Goal: Task Accomplishment & Management: Manage account settings

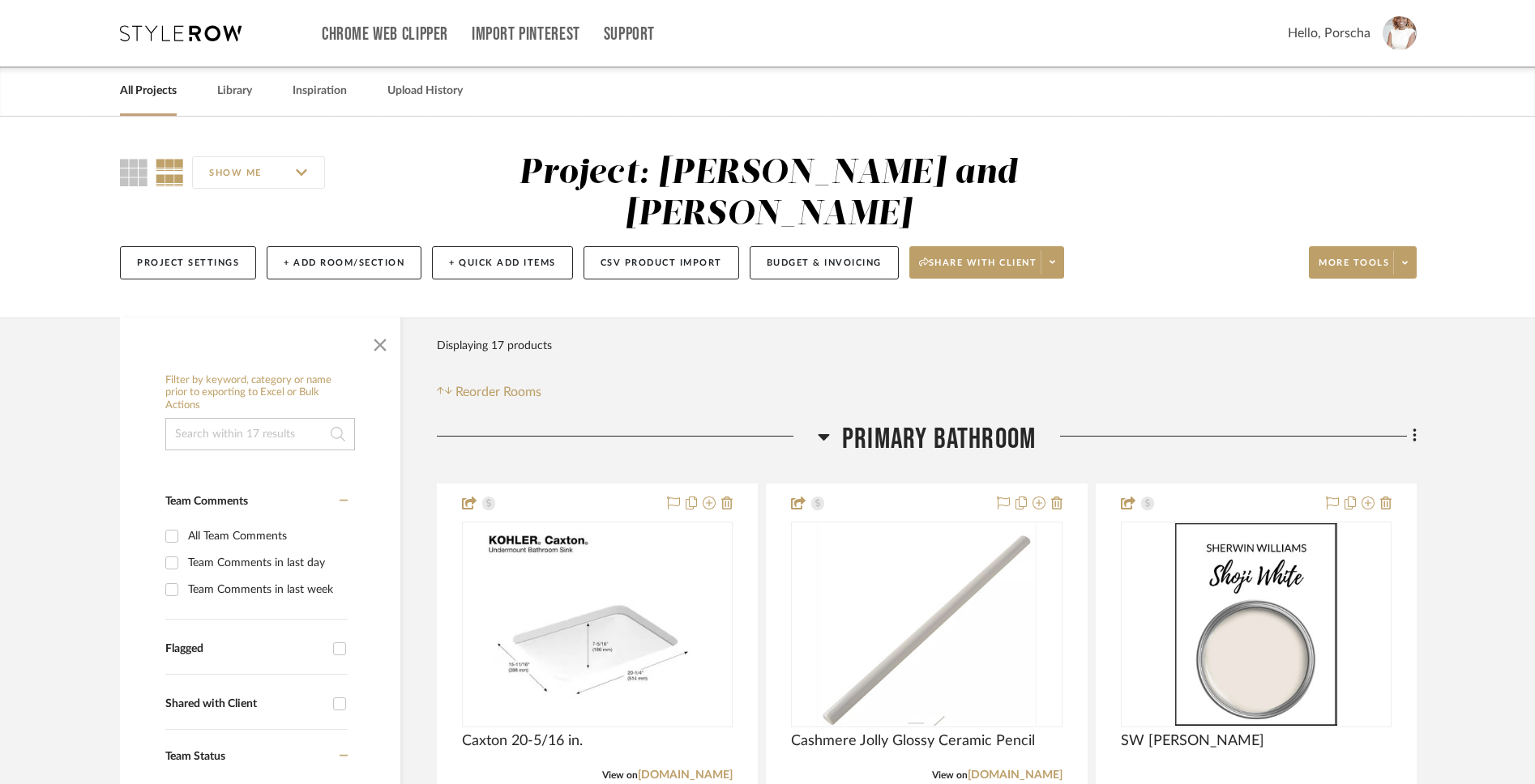
click at [1407, 27] on img at bounding box center [1399, 33] width 34 height 34
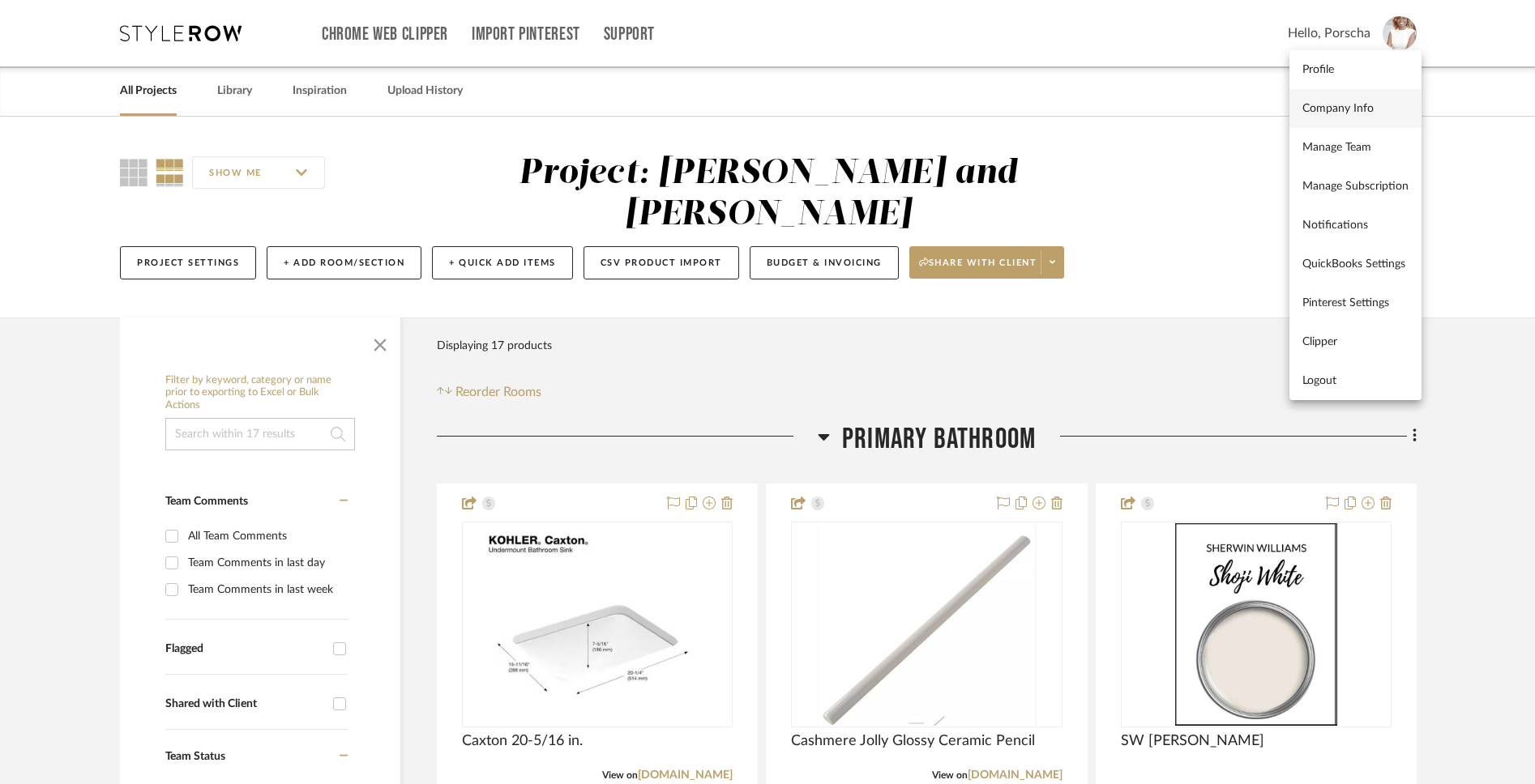
click at [1372, 118] on link "Company Info" at bounding box center [1355, 108] width 132 height 39
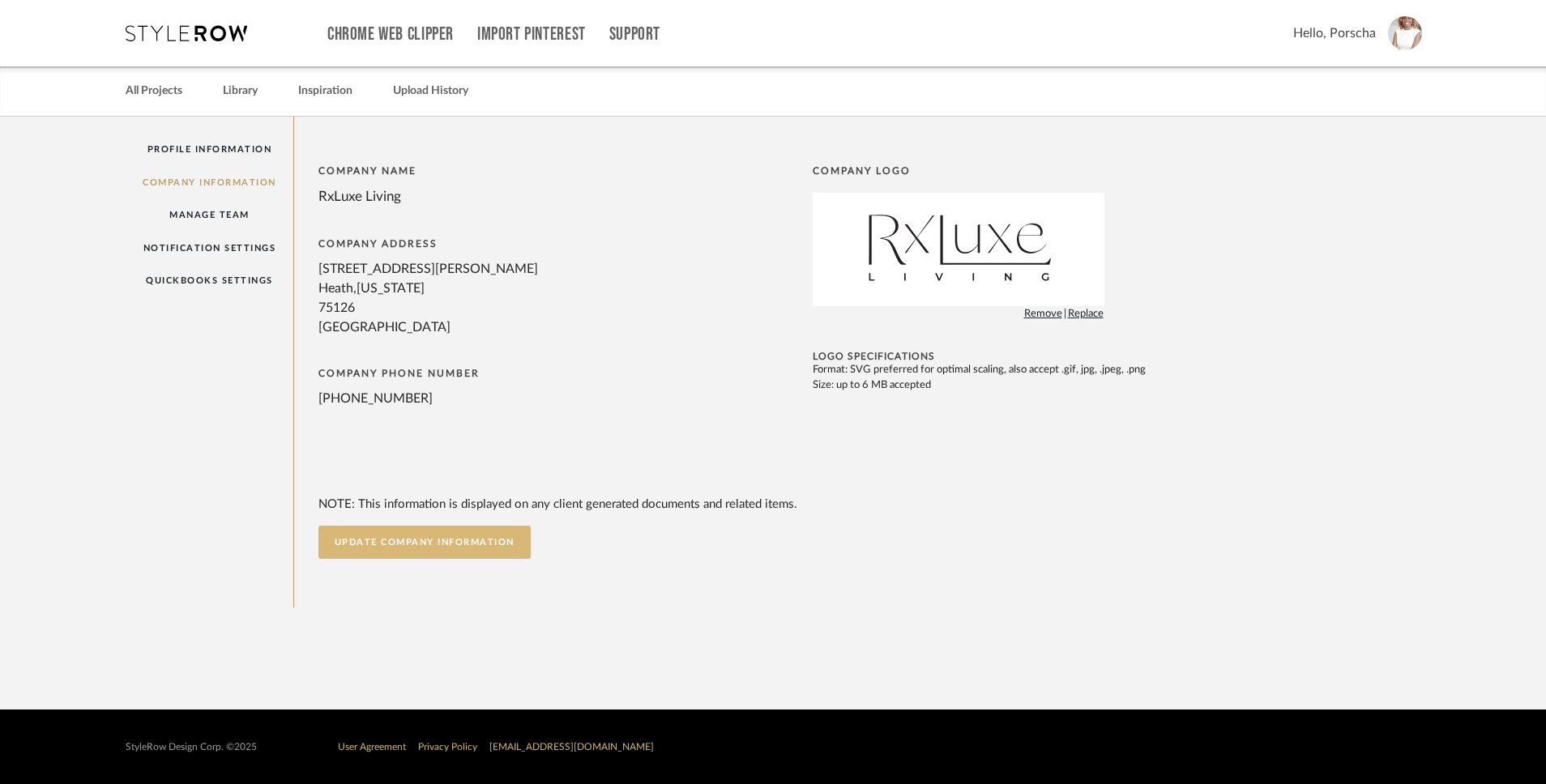
click at [367, 532] on button "UPDATE COMPANY INFORMATION" at bounding box center [425, 542] width 212 height 33
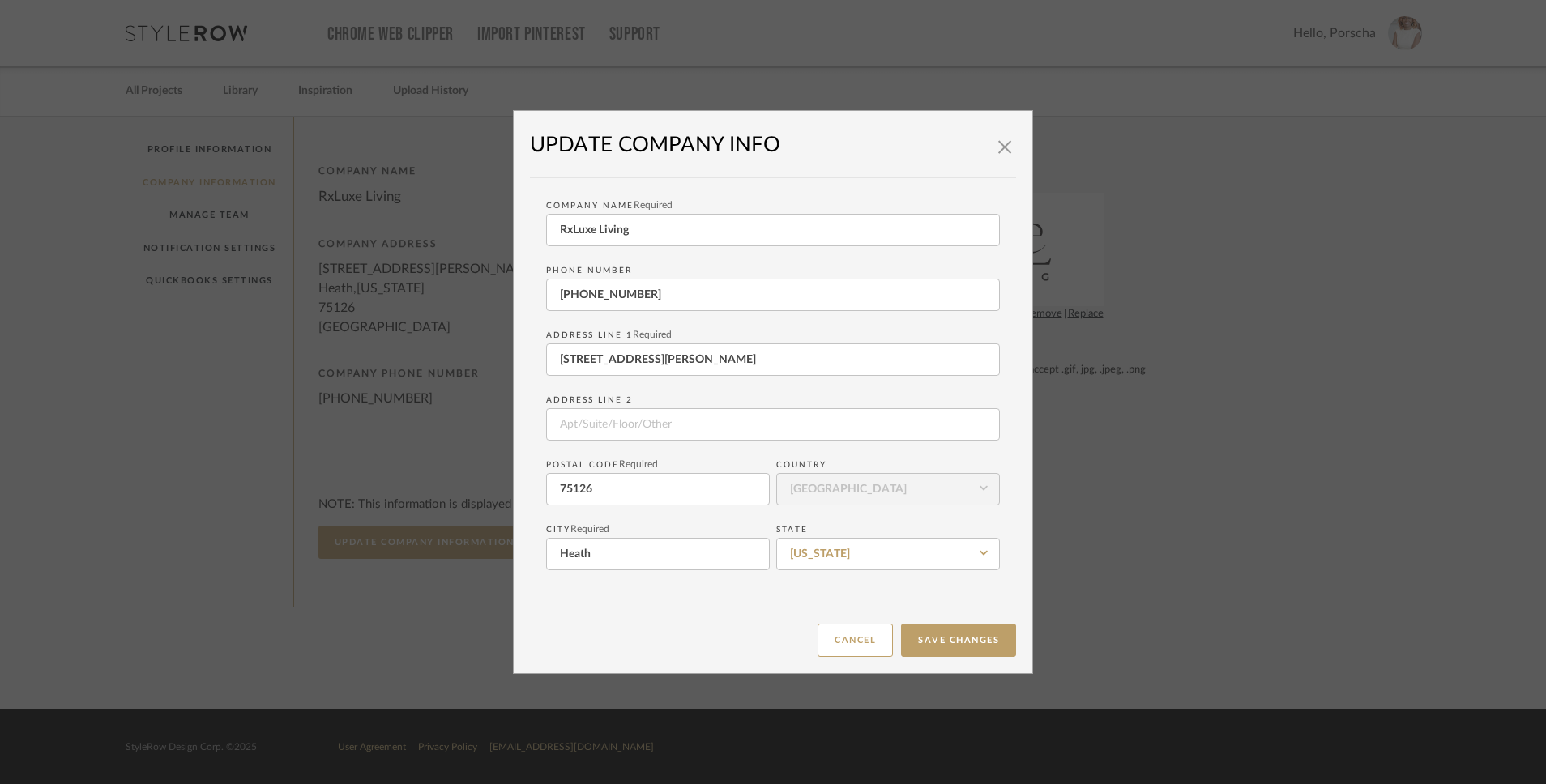
click at [864, 647] on button "Cancel" at bounding box center [856, 640] width 75 height 33
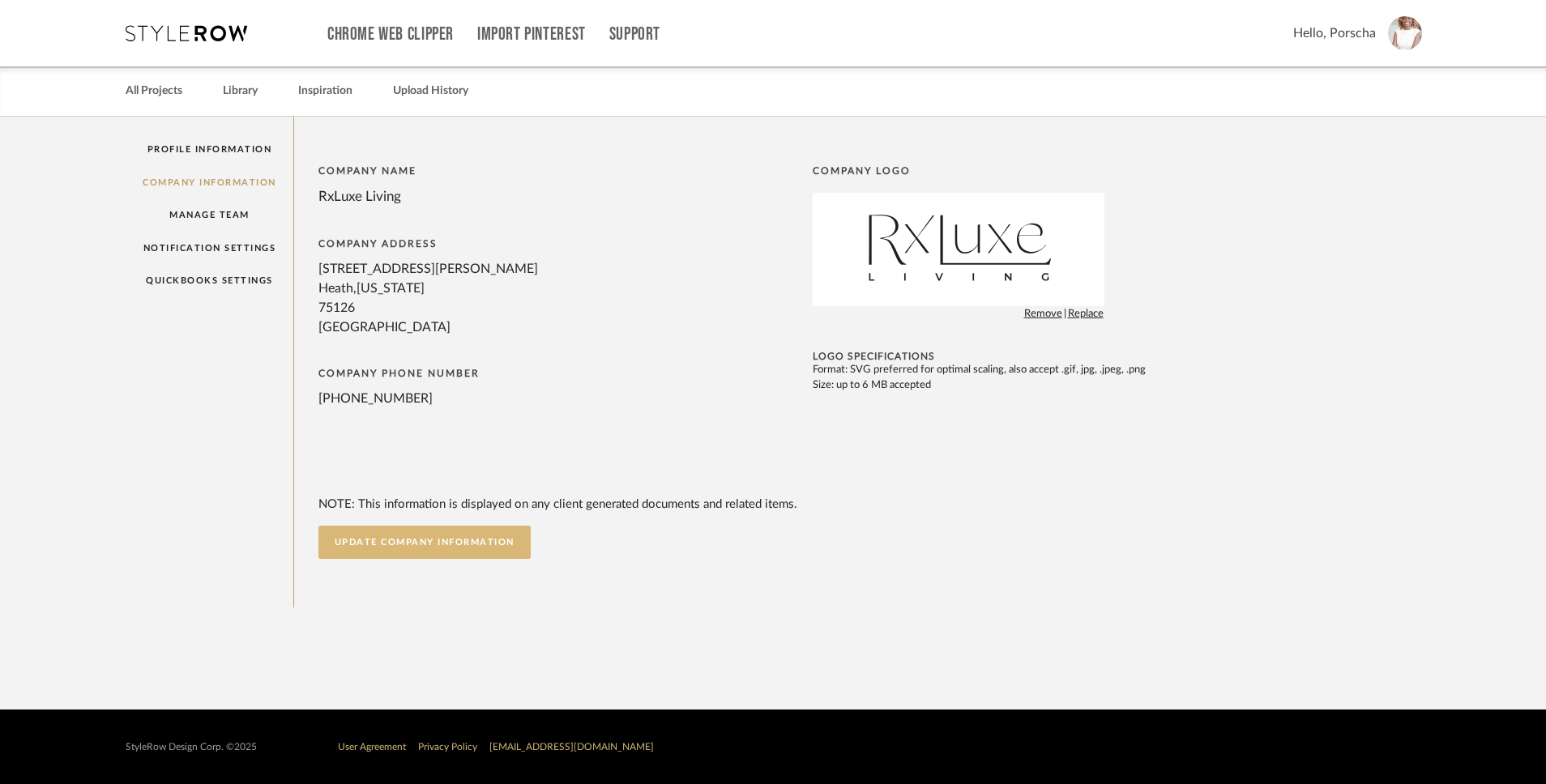
click at [457, 552] on button "UPDATE COMPANY INFORMATION" at bounding box center [425, 542] width 212 height 33
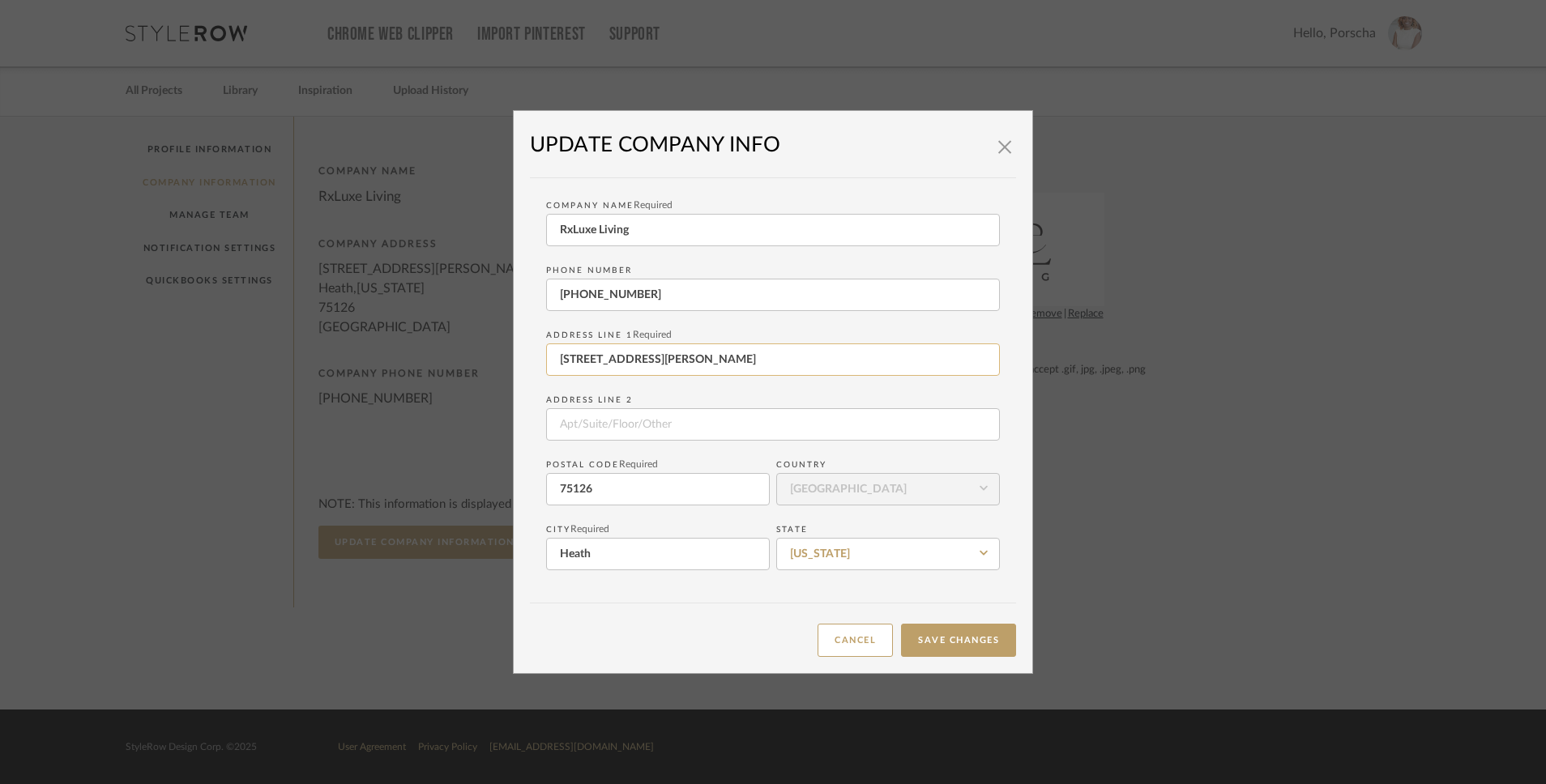
click at [638, 352] on input "[STREET_ADDRESS][PERSON_NAME]" at bounding box center [773, 360] width 454 height 33
click at [618, 488] on input "75126" at bounding box center [658, 490] width 224 height 33
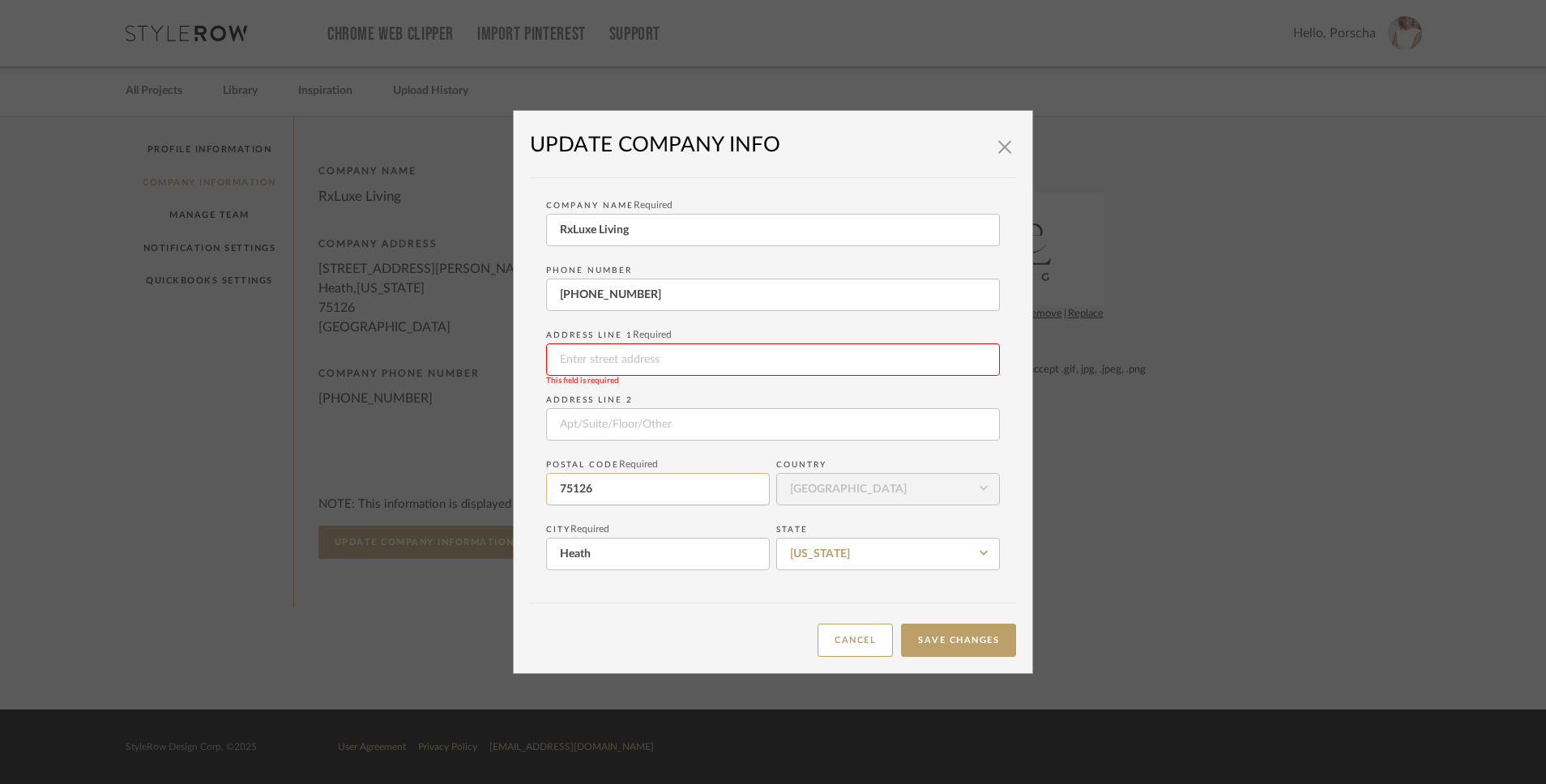
click at [618, 488] on input "75126" at bounding box center [658, 490] width 224 height 33
click at [587, 566] on input "Heath" at bounding box center [658, 554] width 224 height 33
click at [837, 547] on input "[US_STATE]" at bounding box center [888, 554] width 224 height 33
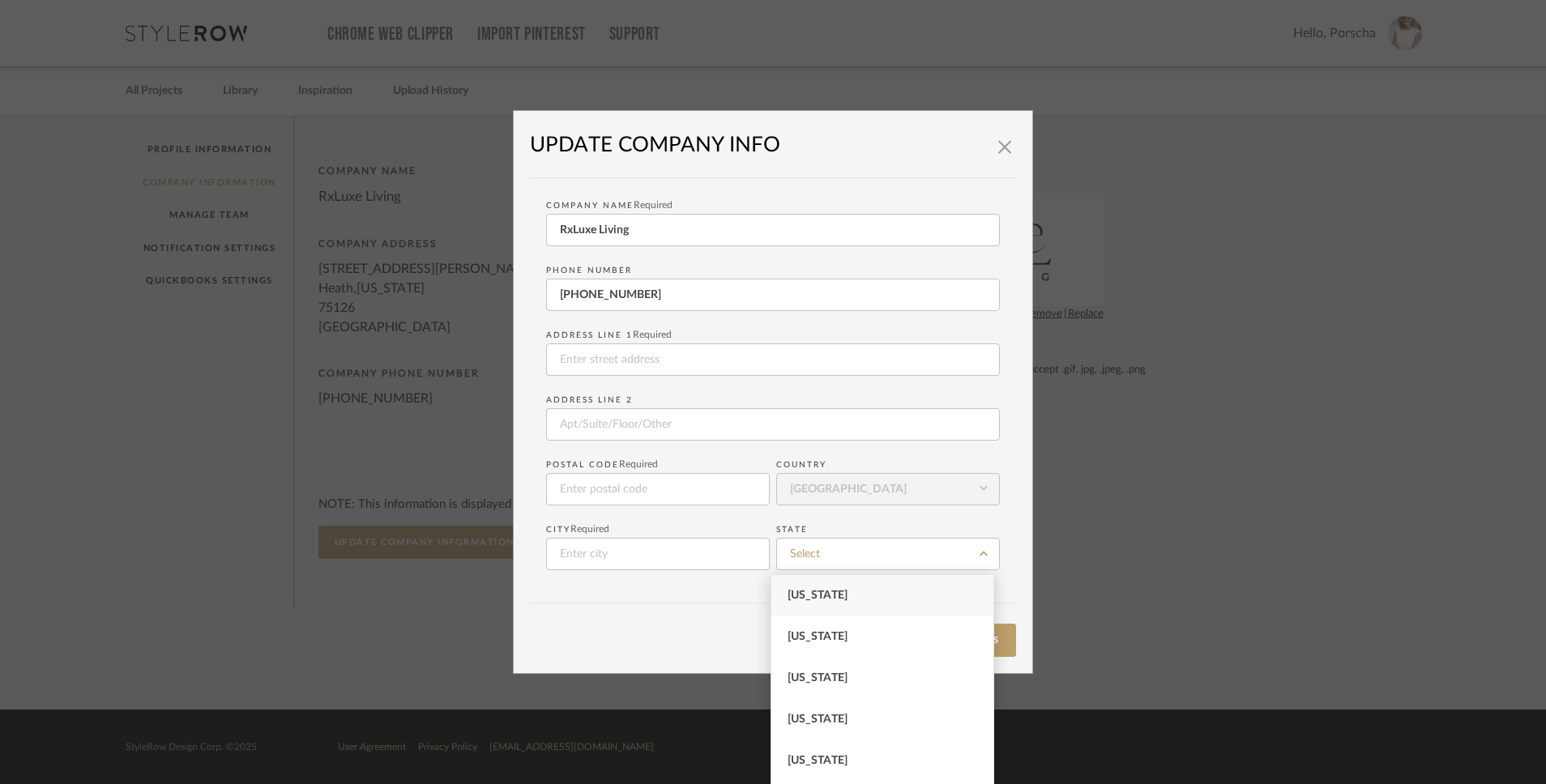
click at [1009, 486] on div "Company Name Required RxLuxe Living Phone number [PHONE_NUMBER] Address Line 1 …" at bounding box center [773, 382] width 486 height 408
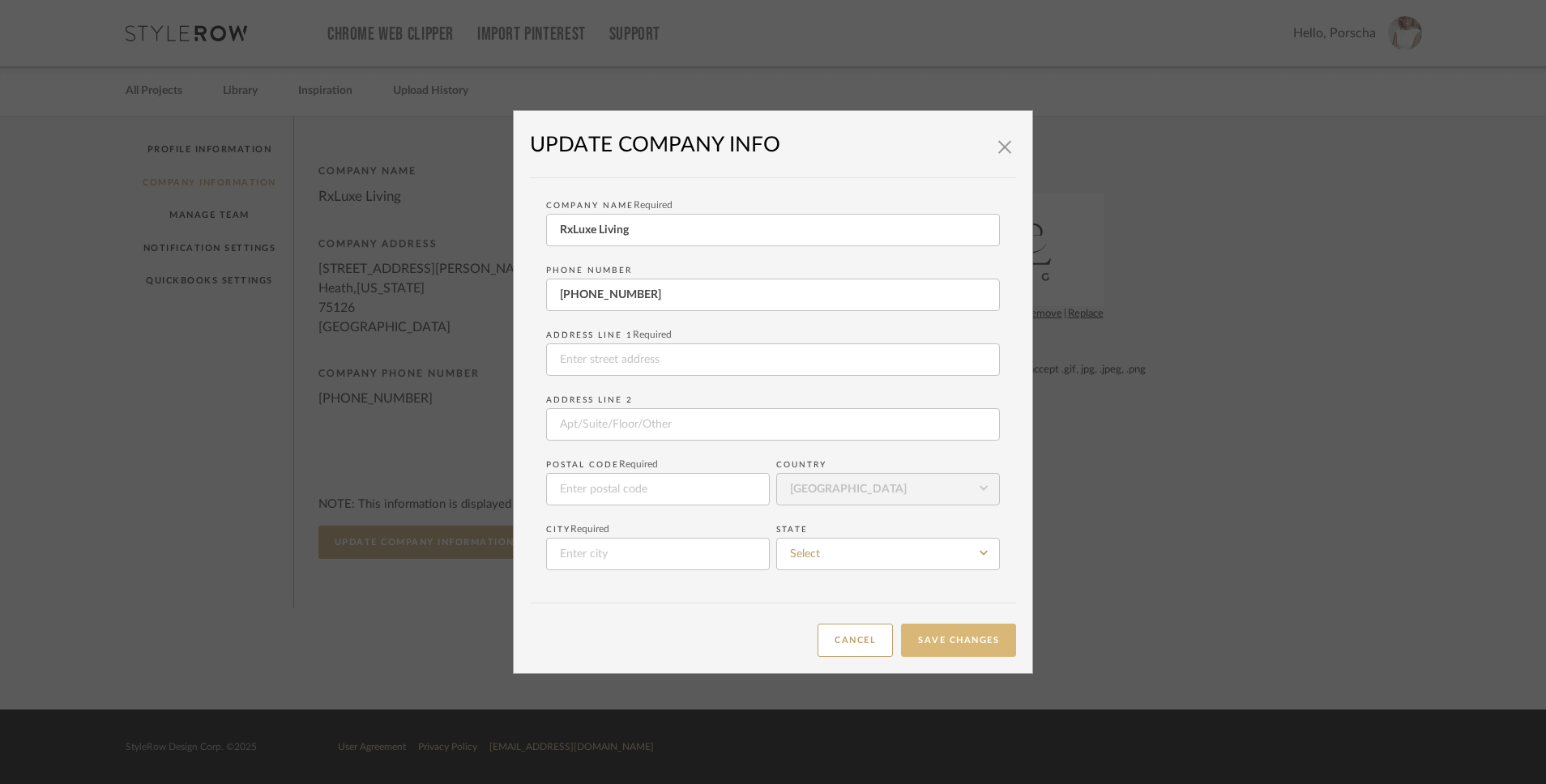
click at [937, 649] on button "Save Changes" at bounding box center [958, 640] width 115 height 33
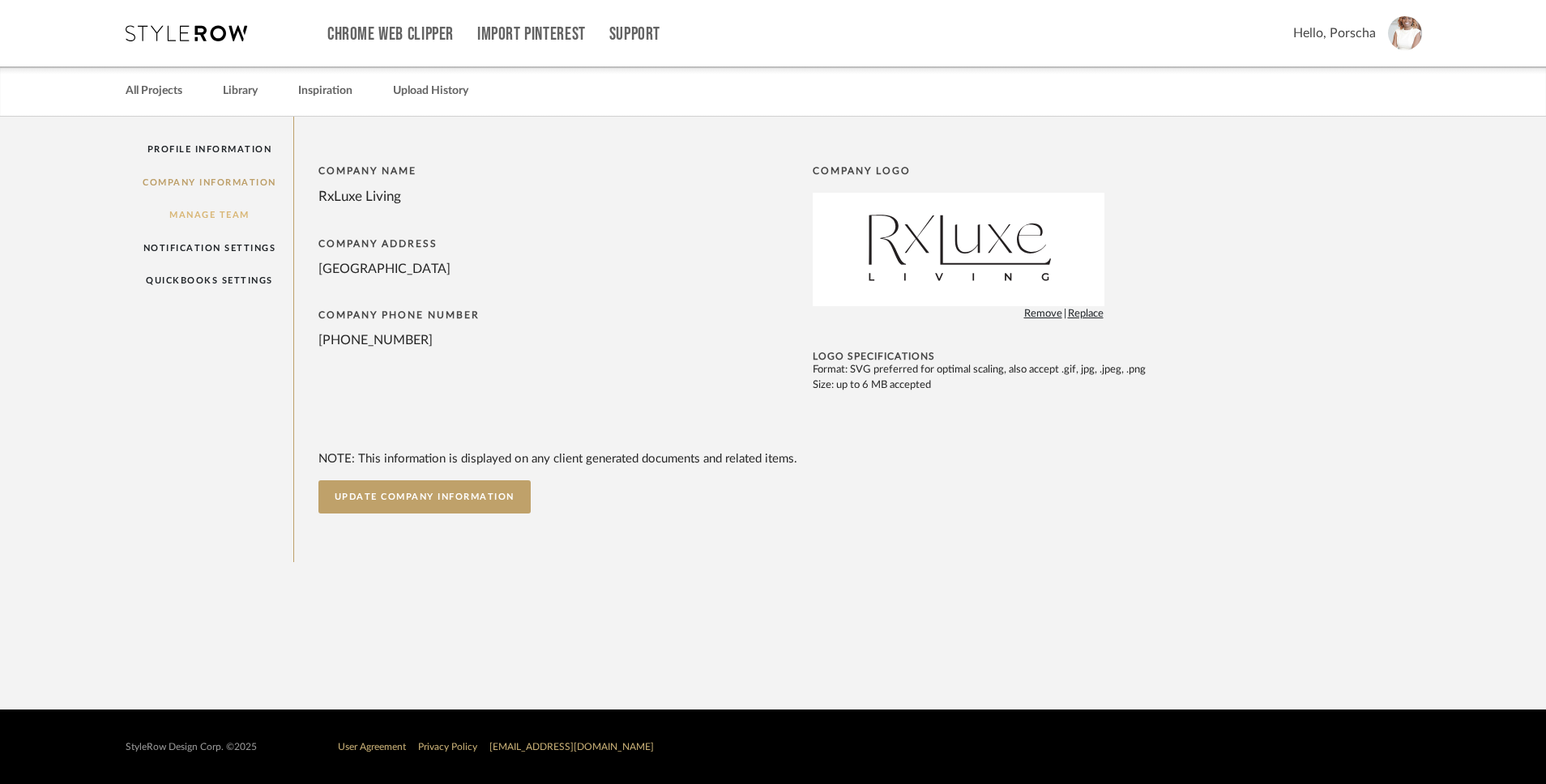
click at [214, 206] on link "Manage Team" at bounding box center [210, 215] width 168 height 33
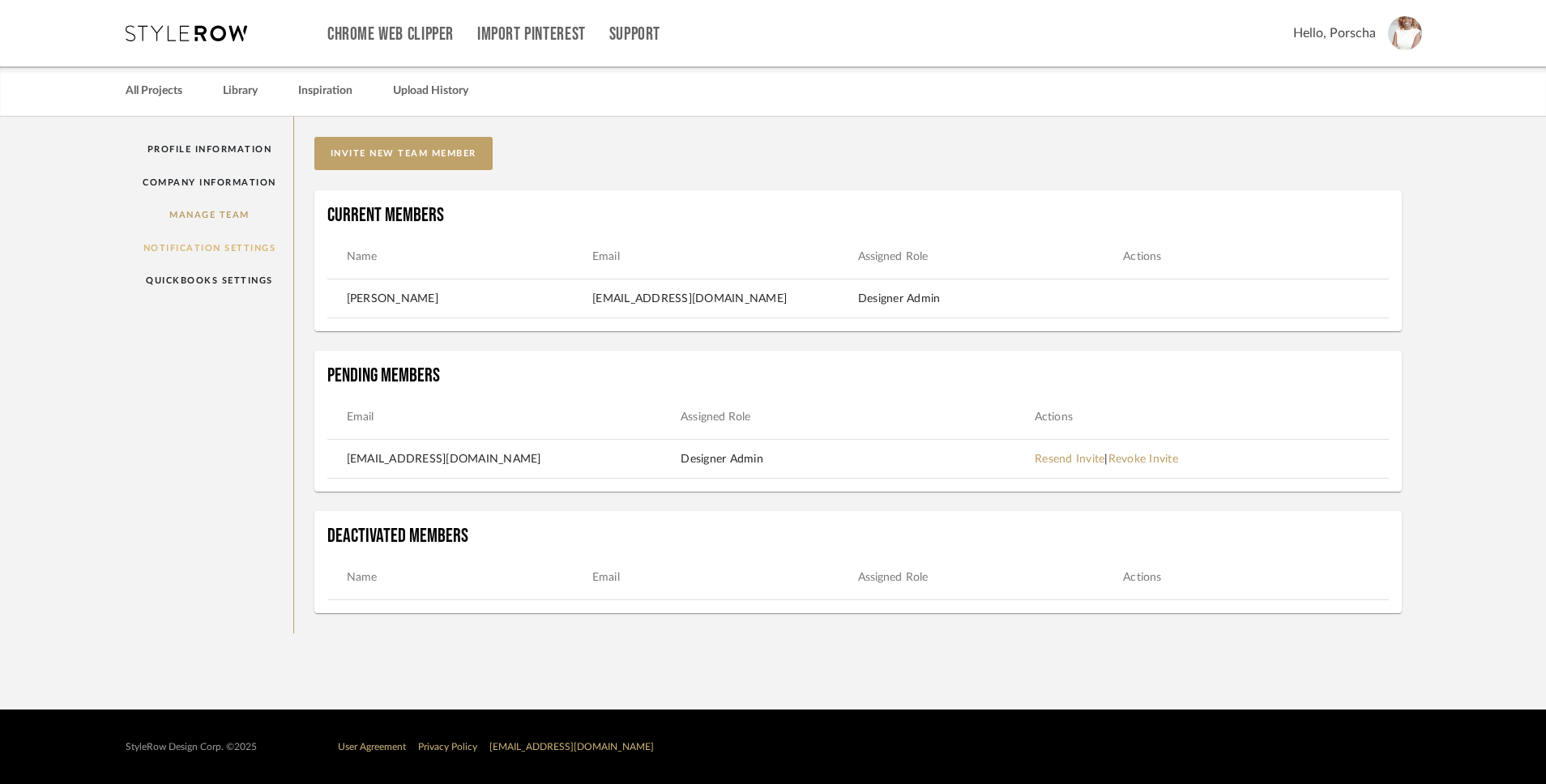
click at [203, 248] on link "Notification Settings" at bounding box center [210, 248] width 168 height 33
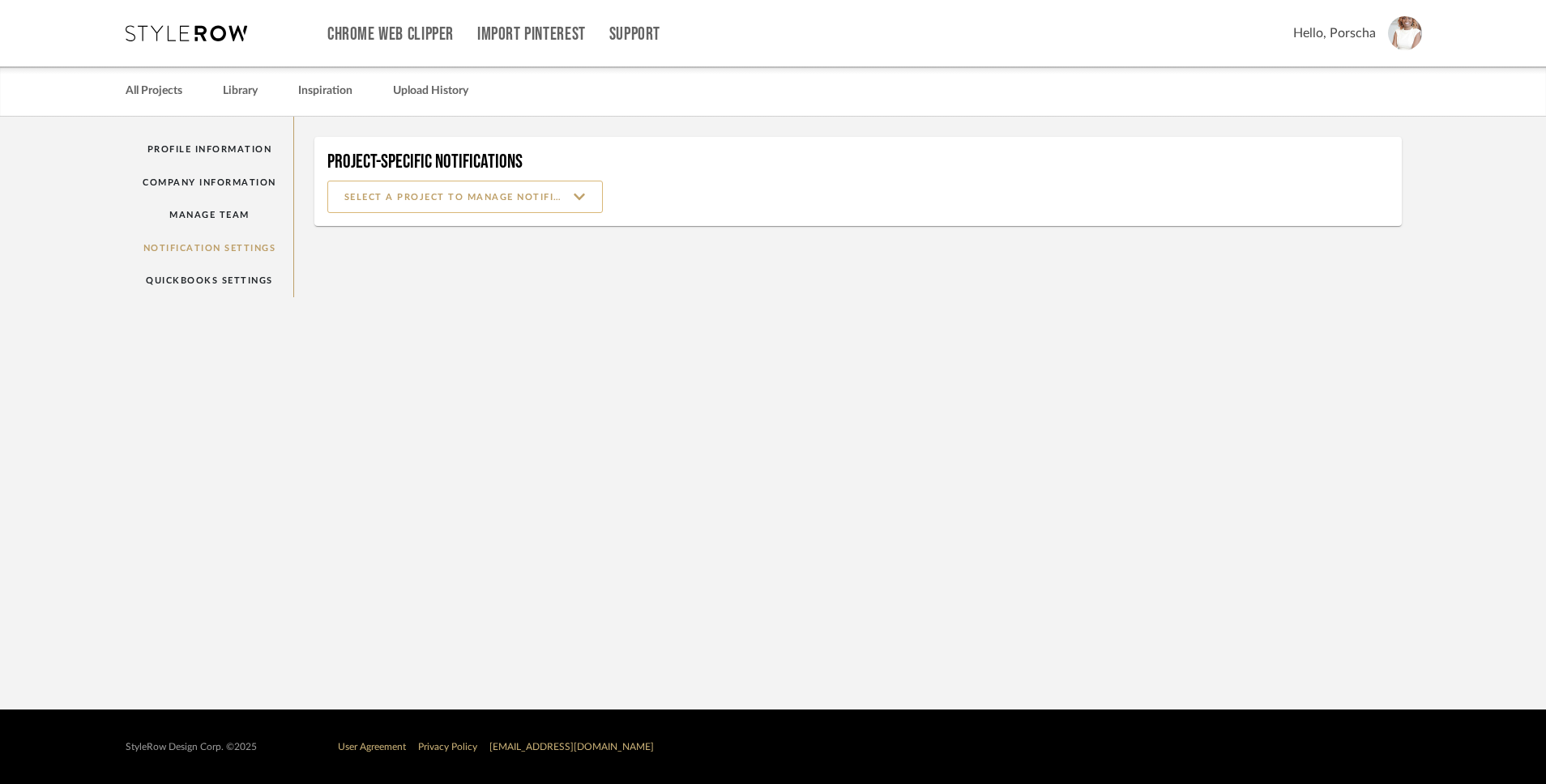
click at [406, 207] on input at bounding box center [464, 197] width 275 height 33
click at [400, 237] on span "[PERSON_NAME] and [PERSON_NAME]" at bounding box center [467, 238] width 244 height 14
type input "[PERSON_NAME] and [PERSON_NAME]"
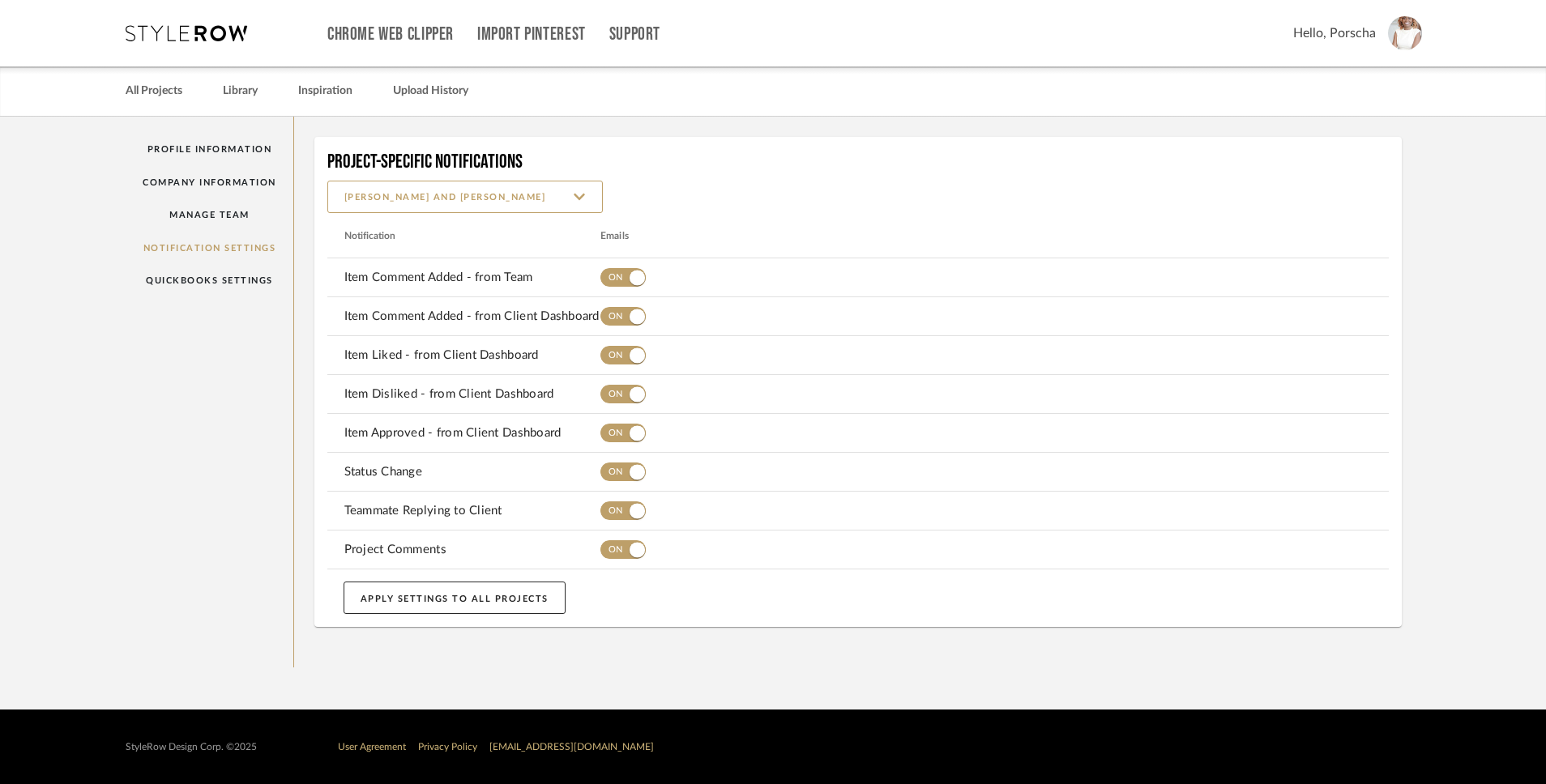
click at [403, 591] on button "APPLY SETTINGS TO ALL PROJECTS" at bounding box center [455, 598] width 222 height 33
click at [213, 278] on link "QuickBooks Settings" at bounding box center [210, 281] width 168 height 33
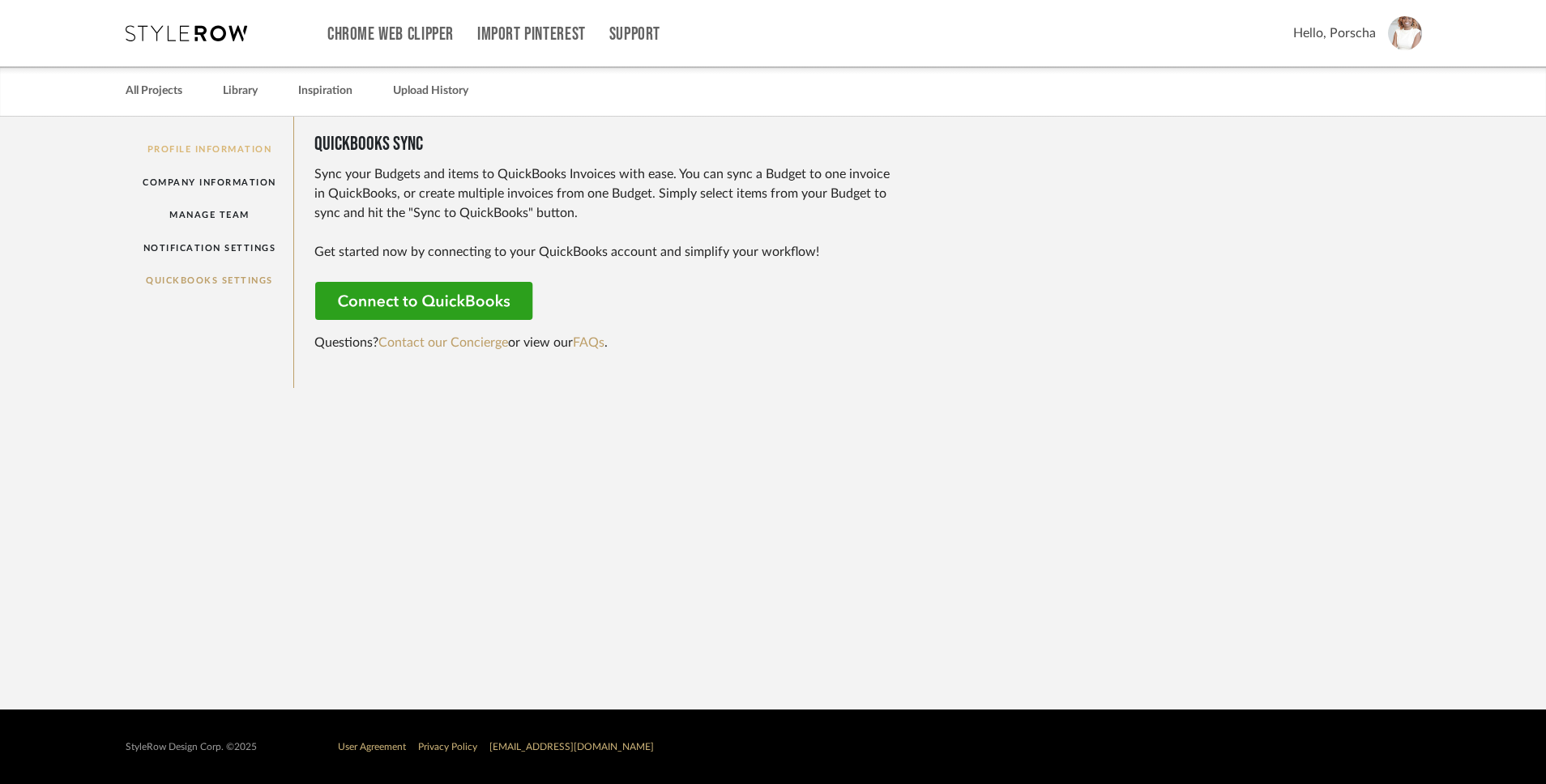
click at [249, 149] on link "Profile Information" at bounding box center [210, 150] width 168 height 33
